Goal: Task Accomplishment & Management: Manage account settings

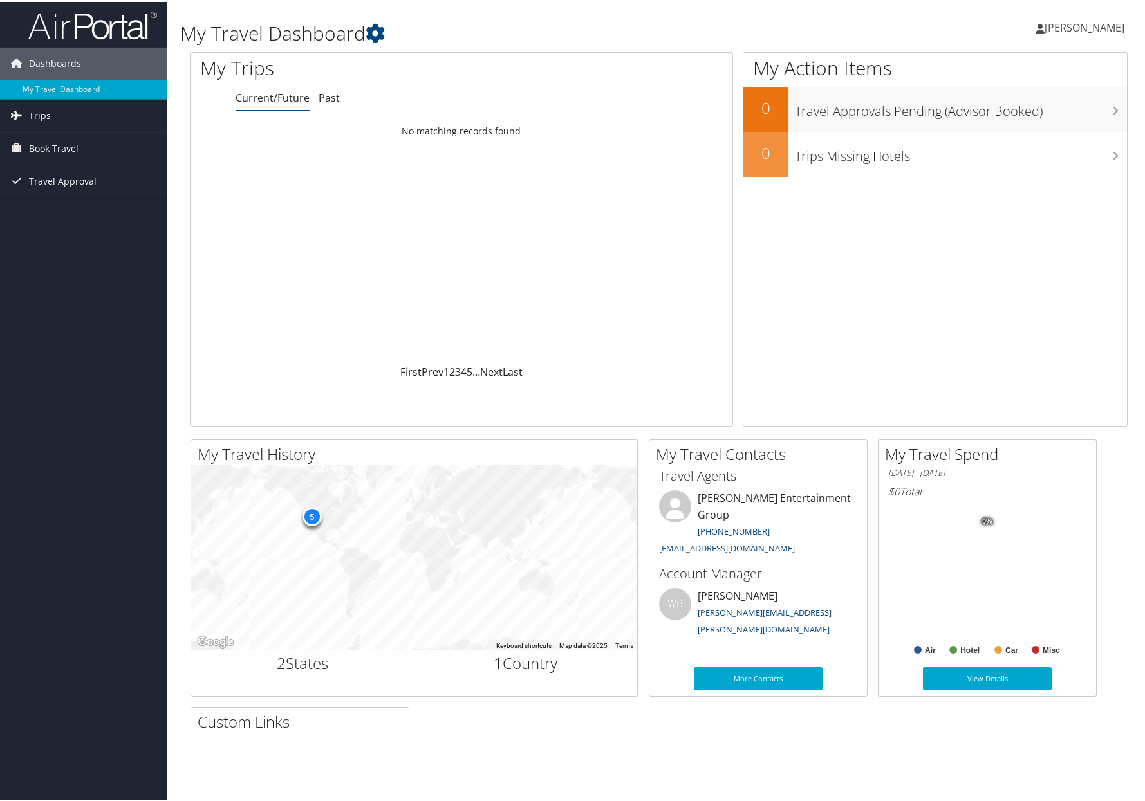
click at [845, 19] on div "Daniel McNeil Daniel McNeil My Settings Travel Agency Contacts View Travel Prof…" at bounding box center [958, 31] width 384 height 50
click at [883, 26] on div "Daniel McNeil Daniel McNeil My Settings Travel Agency Contacts View Travel Prof…" at bounding box center [958, 31] width 384 height 50
click at [1115, 28] on span "[PERSON_NAME]" at bounding box center [1084, 26] width 80 height 14
click at [1010, 113] on link "View Travel Profile" at bounding box center [1051, 115] width 144 height 22
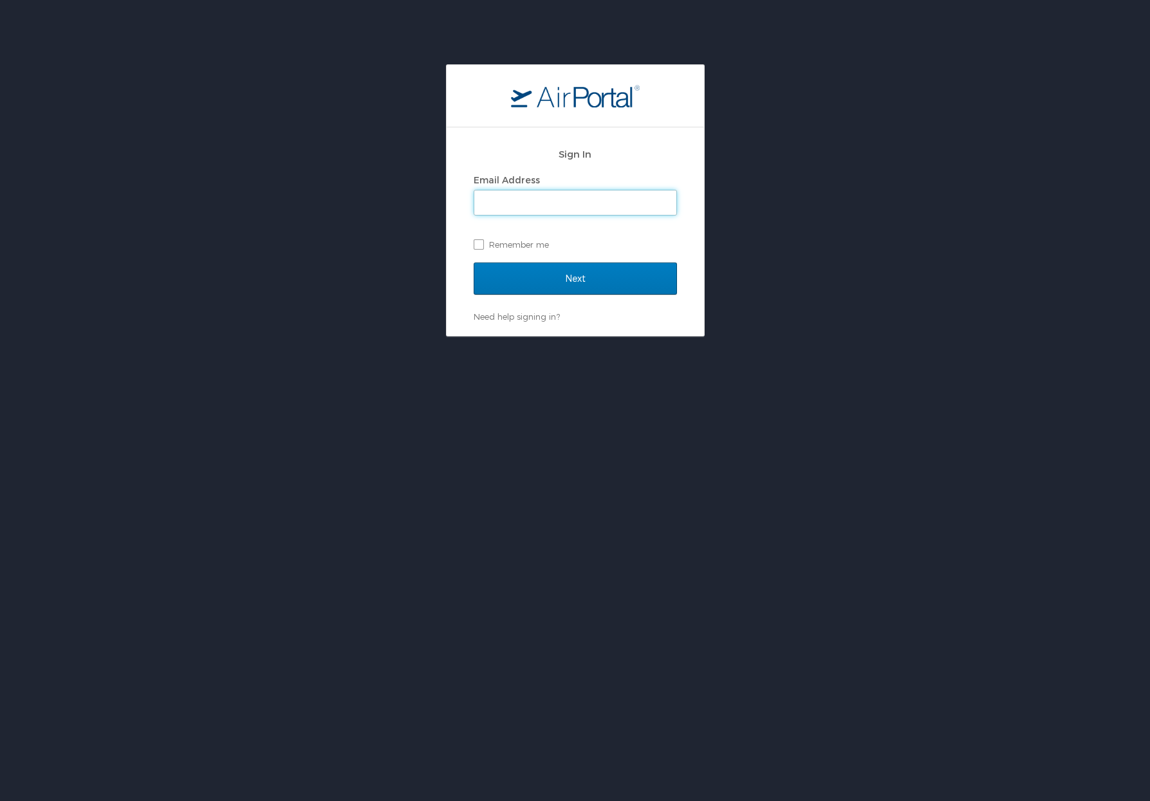
type input "[PERSON_NAME][EMAIL_ADDRESS][PERSON_NAME][DOMAIN_NAME]"
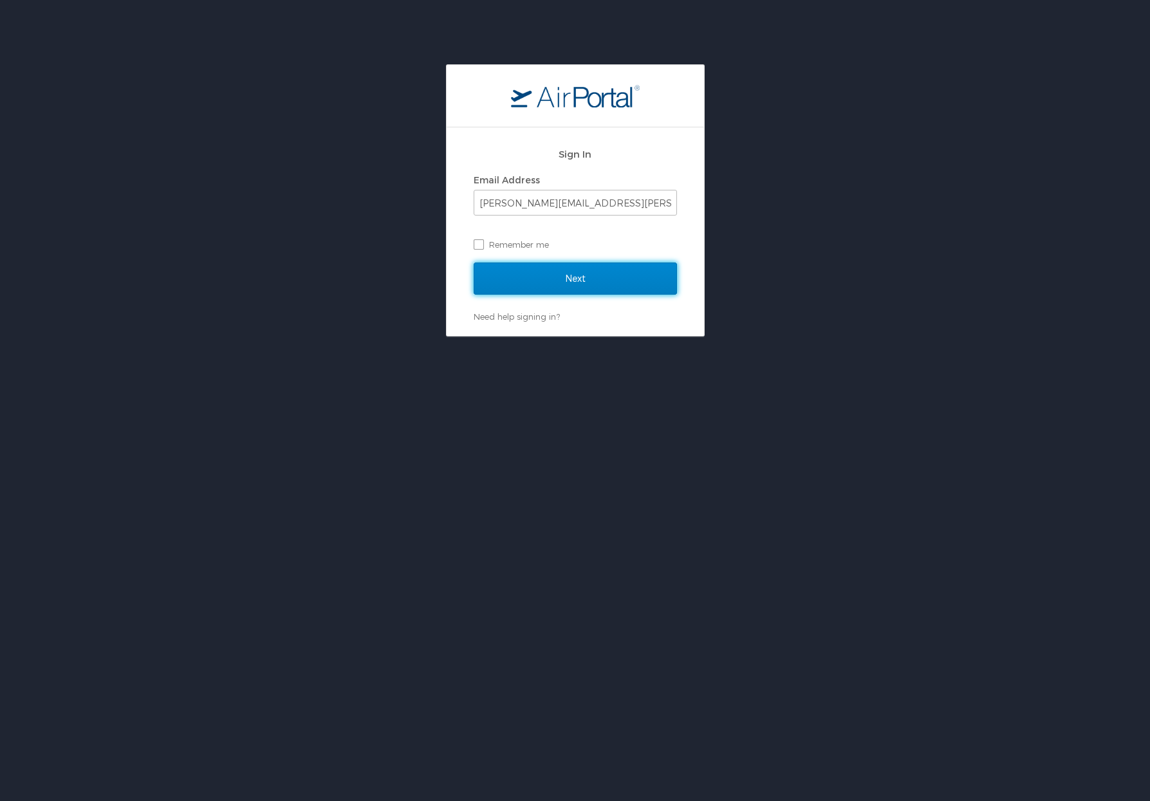
click at [614, 277] on input "Next" at bounding box center [575, 279] width 203 height 32
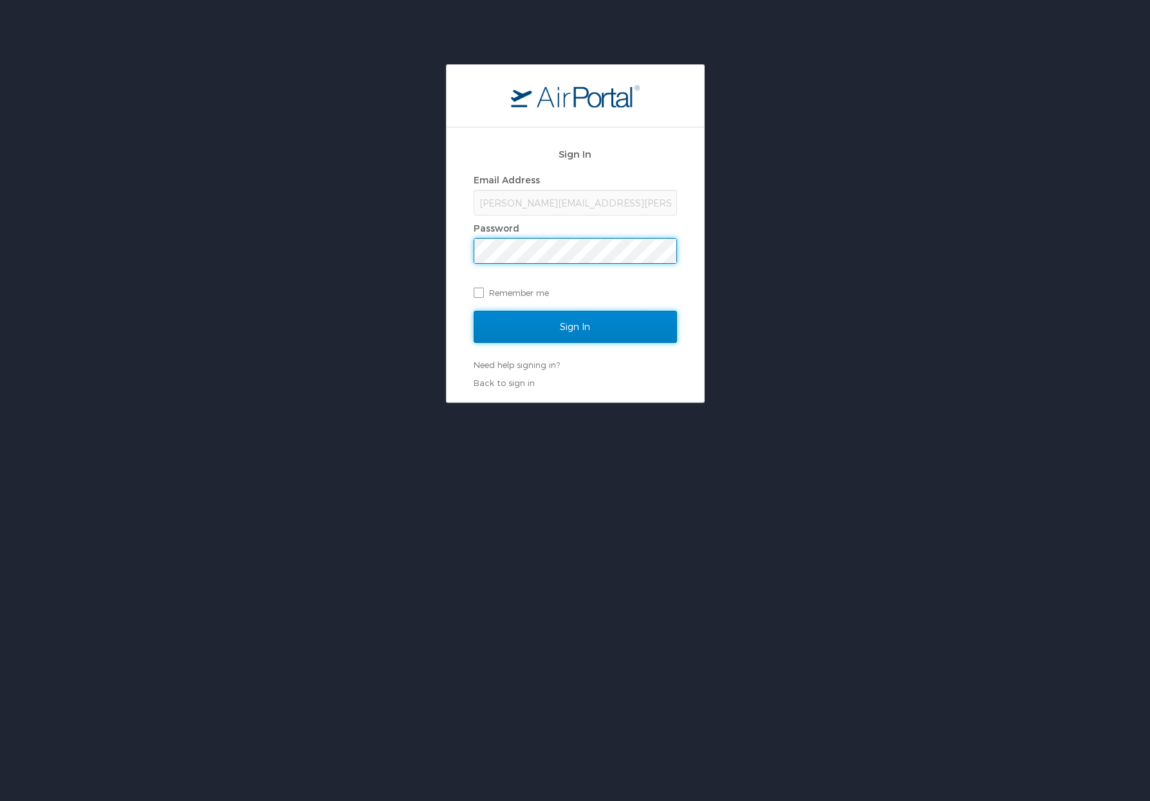
click at [600, 329] on input "Sign In" at bounding box center [575, 327] width 203 height 32
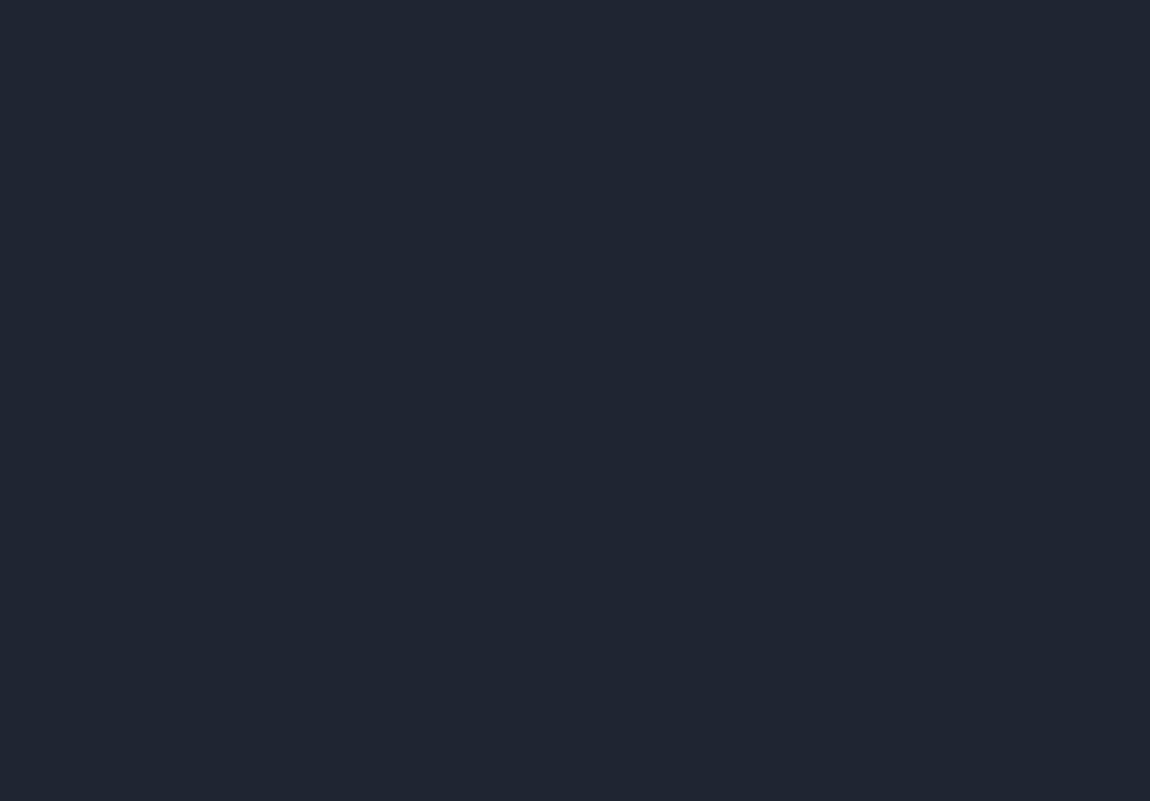
select select "US"
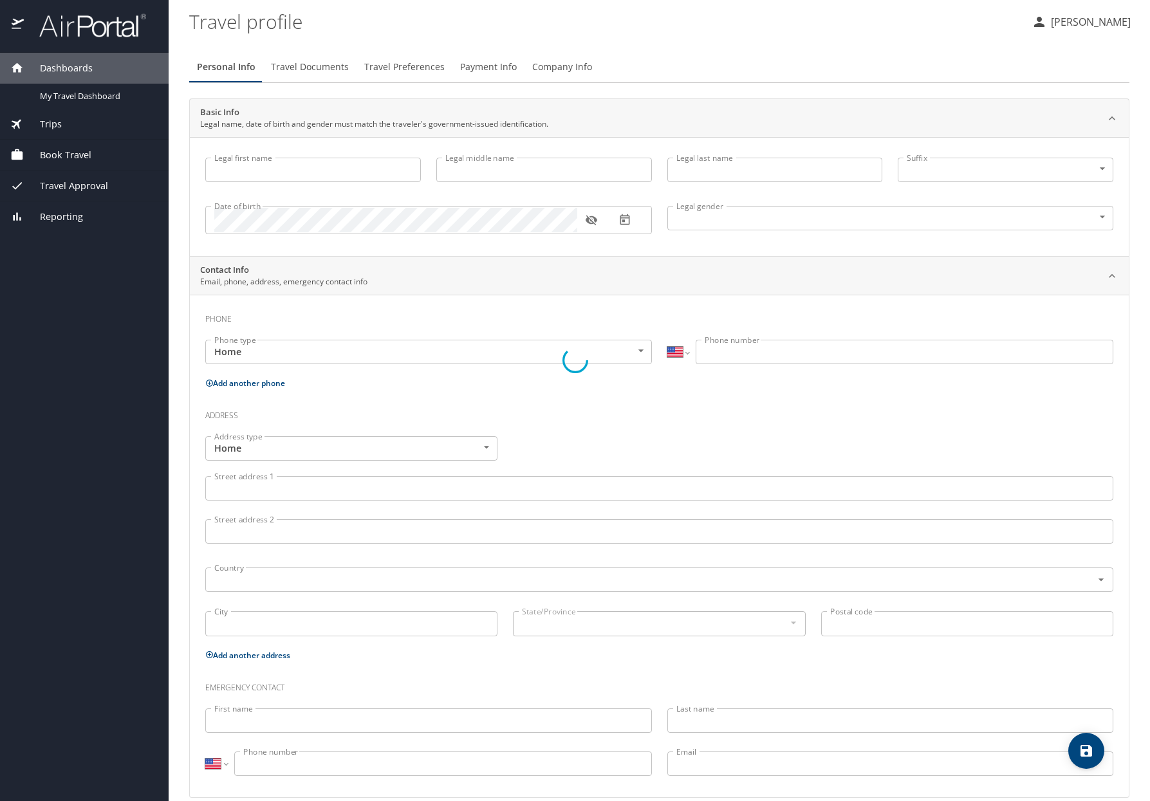
type input "[PERSON_NAME]"
type input "[DEMOGRAPHIC_DATA]"
type input "Abby"
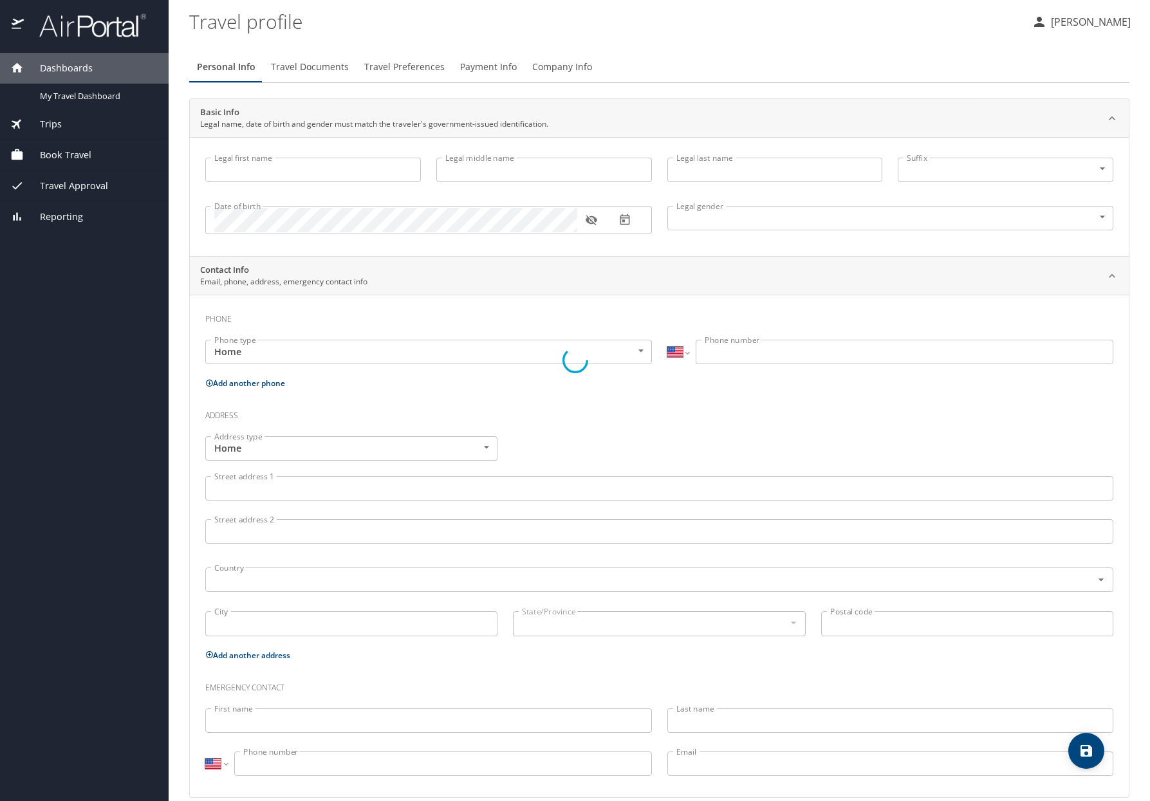
type input "[PERSON_NAME]"
type input "[PHONE_NUMBER]"
select select "US"
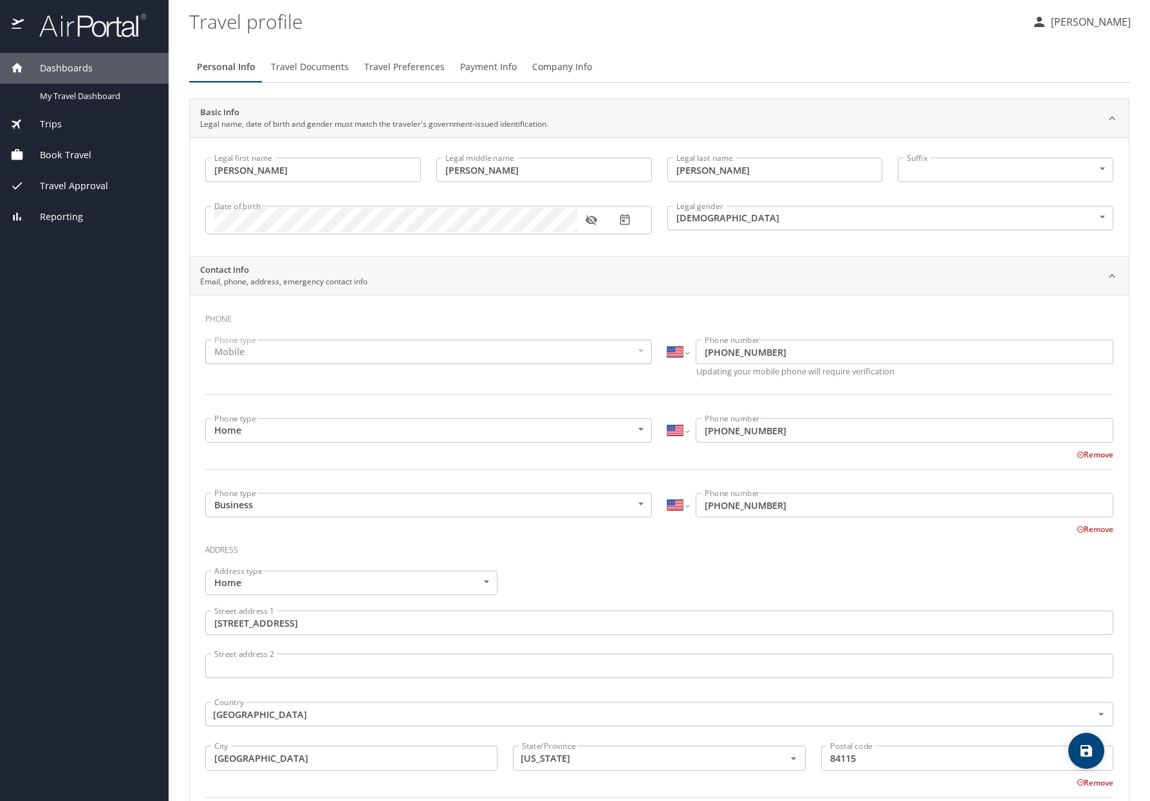
click at [495, 69] on span "Payment Info" at bounding box center [488, 67] width 57 height 16
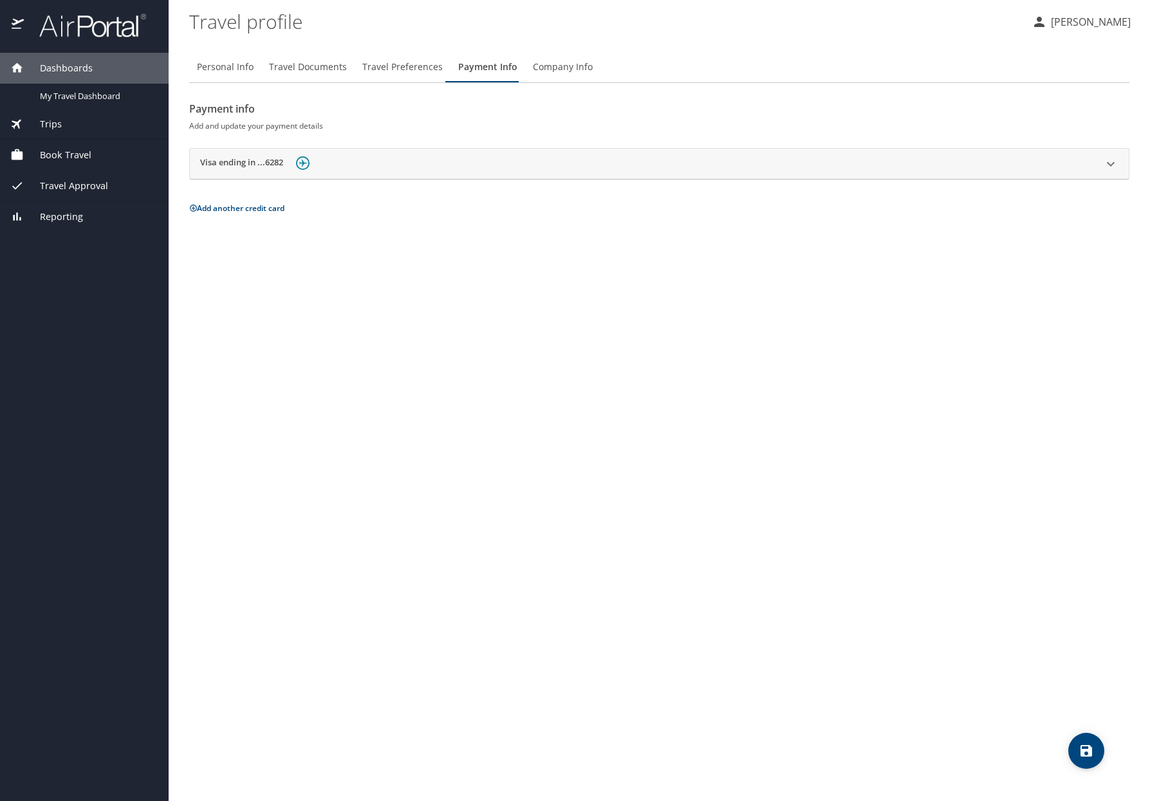
click at [388, 102] on h2 "Payment info" at bounding box center [659, 108] width 940 height 21
